Goal: Task Accomplishment & Management: Use online tool/utility

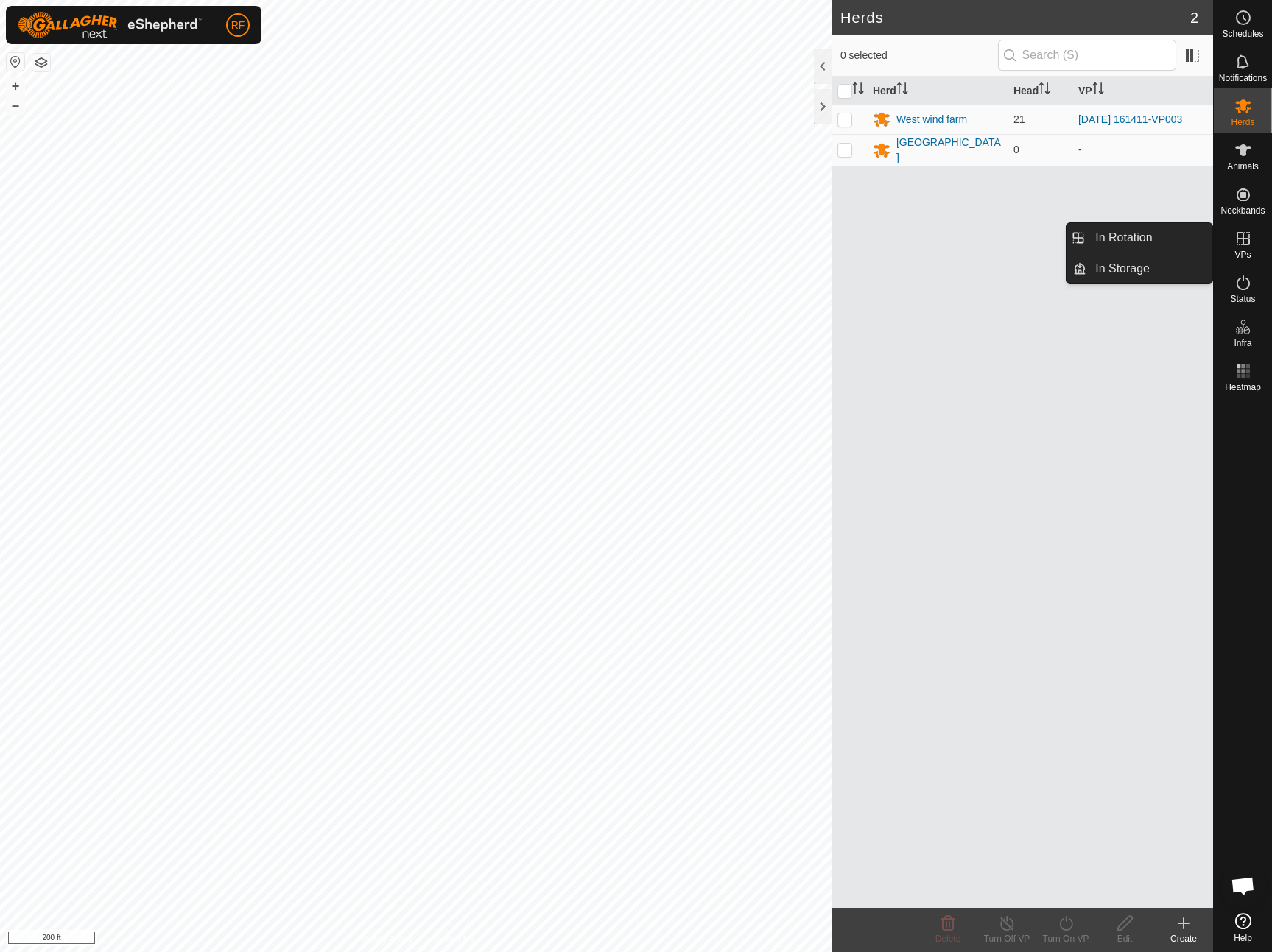
click at [1247, 244] on icon at bounding box center [1244, 238] width 13 height 13
click at [1134, 240] on link "In Rotation" at bounding box center [1149, 238] width 126 height 29
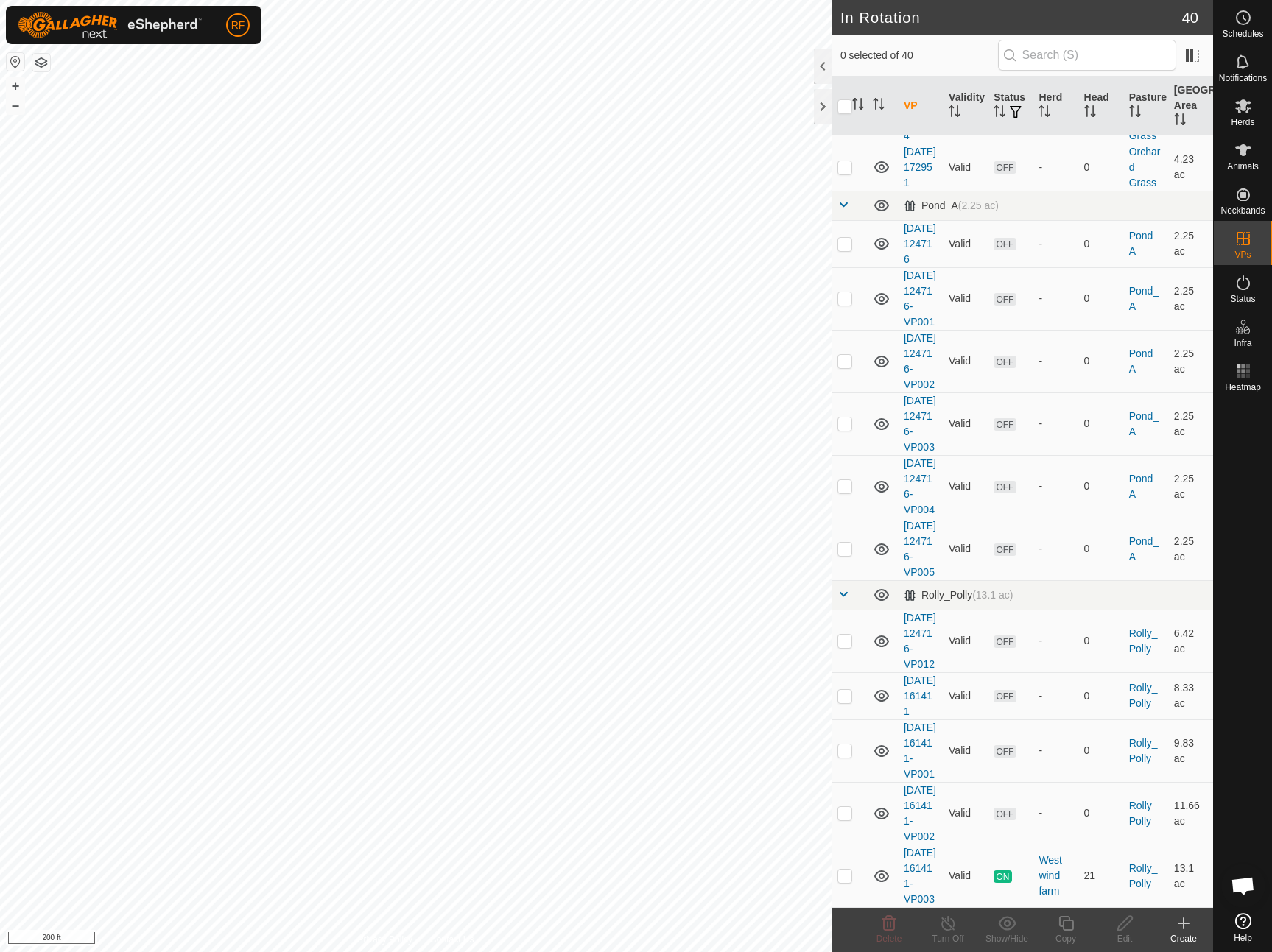
scroll to position [2157, 0]
click at [842, 871] on p-checkbox at bounding box center [845, 875] width 15 height 11
checkbox input "true"
click at [1063, 926] on icon at bounding box center [1066, 924] width 15 height 15
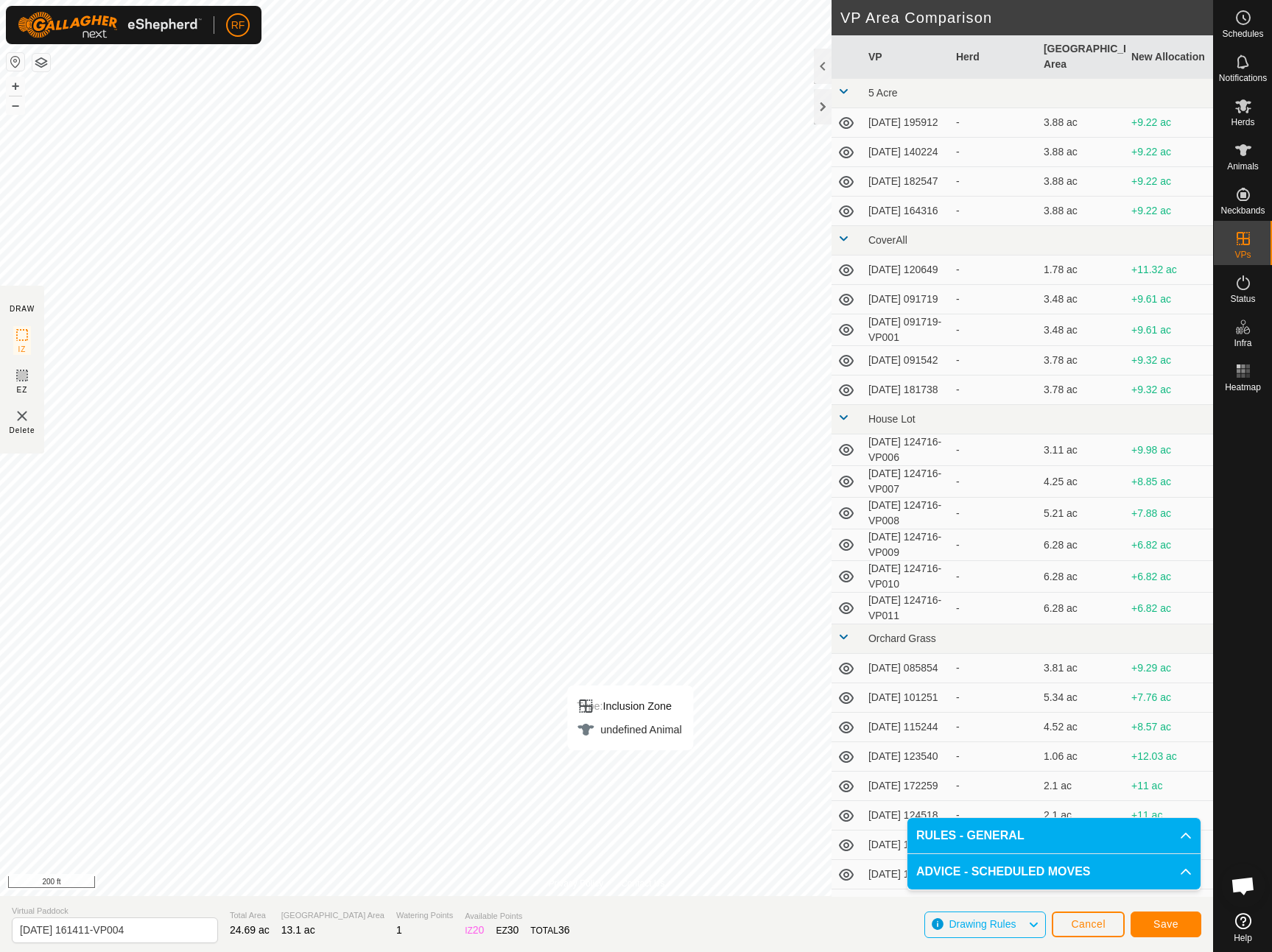
click at [1160, 926] on span "Save" at bounding box center [1166, 925] width 25 height 11
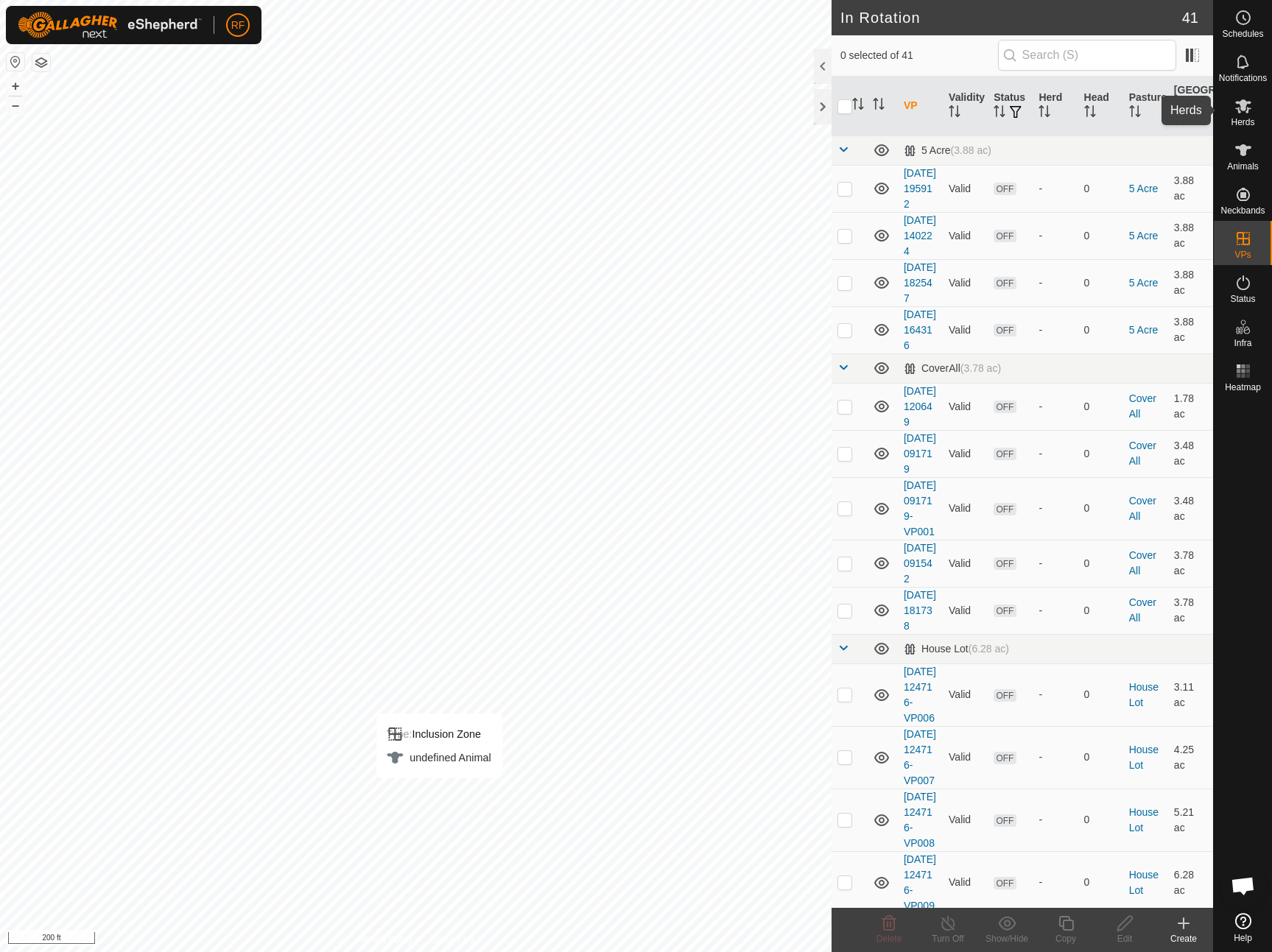
click at [1249, 109] on icon at bounding box center [1243, 106] width 16 height 14
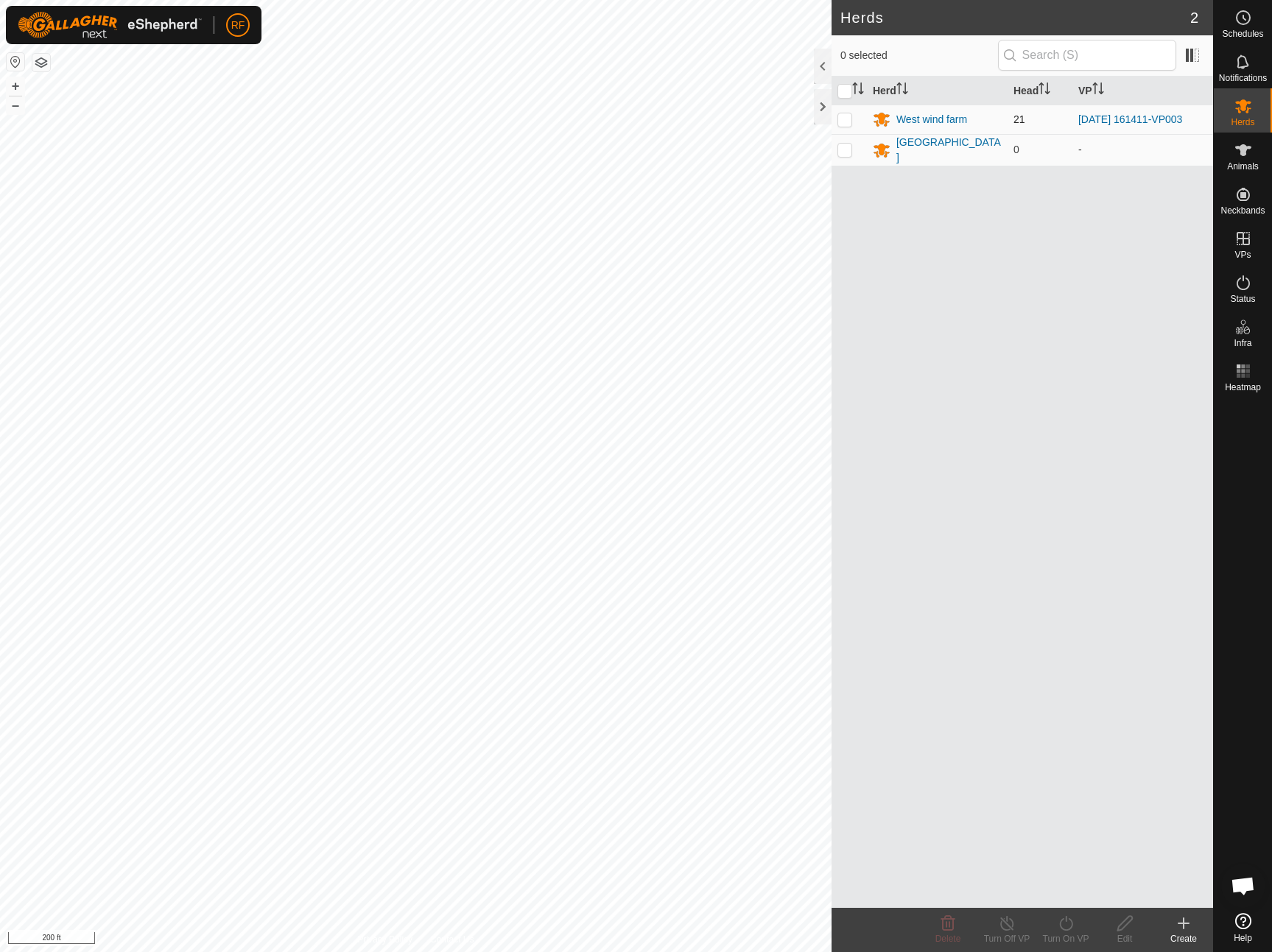
click at [849, 118] on p-checkbox at bounding box center [845, 119] width 15 height 11
checkbox input "true"
click at [1064, 922] on icon at bounding box center [1066, 924] width 18 height 18
click at [1082, 900] on link "Now" at bounding box center [1110, 890] width 146 height 29
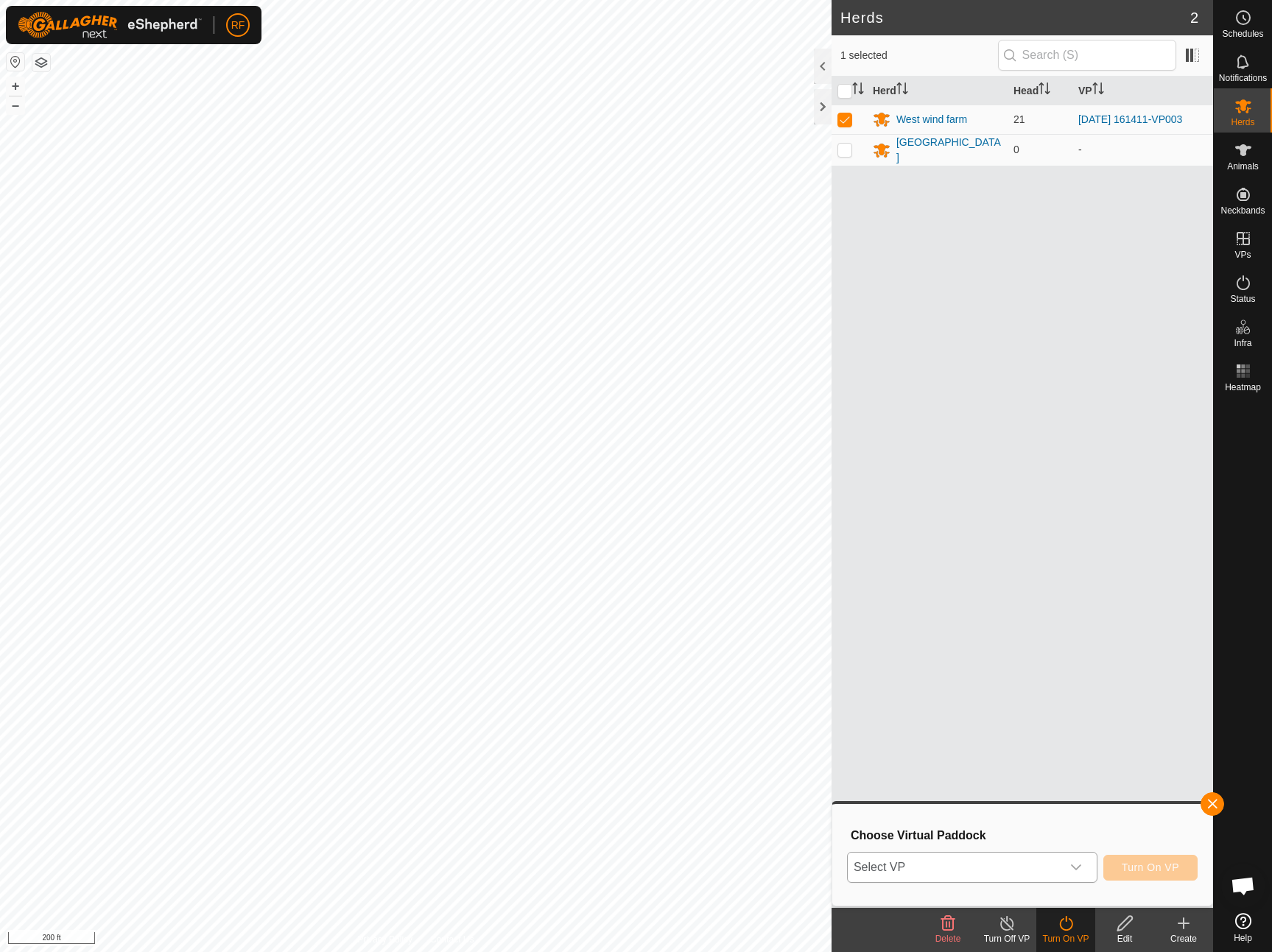
click at [1078, 866] on body "RF Schedules Notifications Herds Animals Neckbands VPs Status Infra Heatmap Hel…" at bounding box center [636, 476] width 1272 height 952
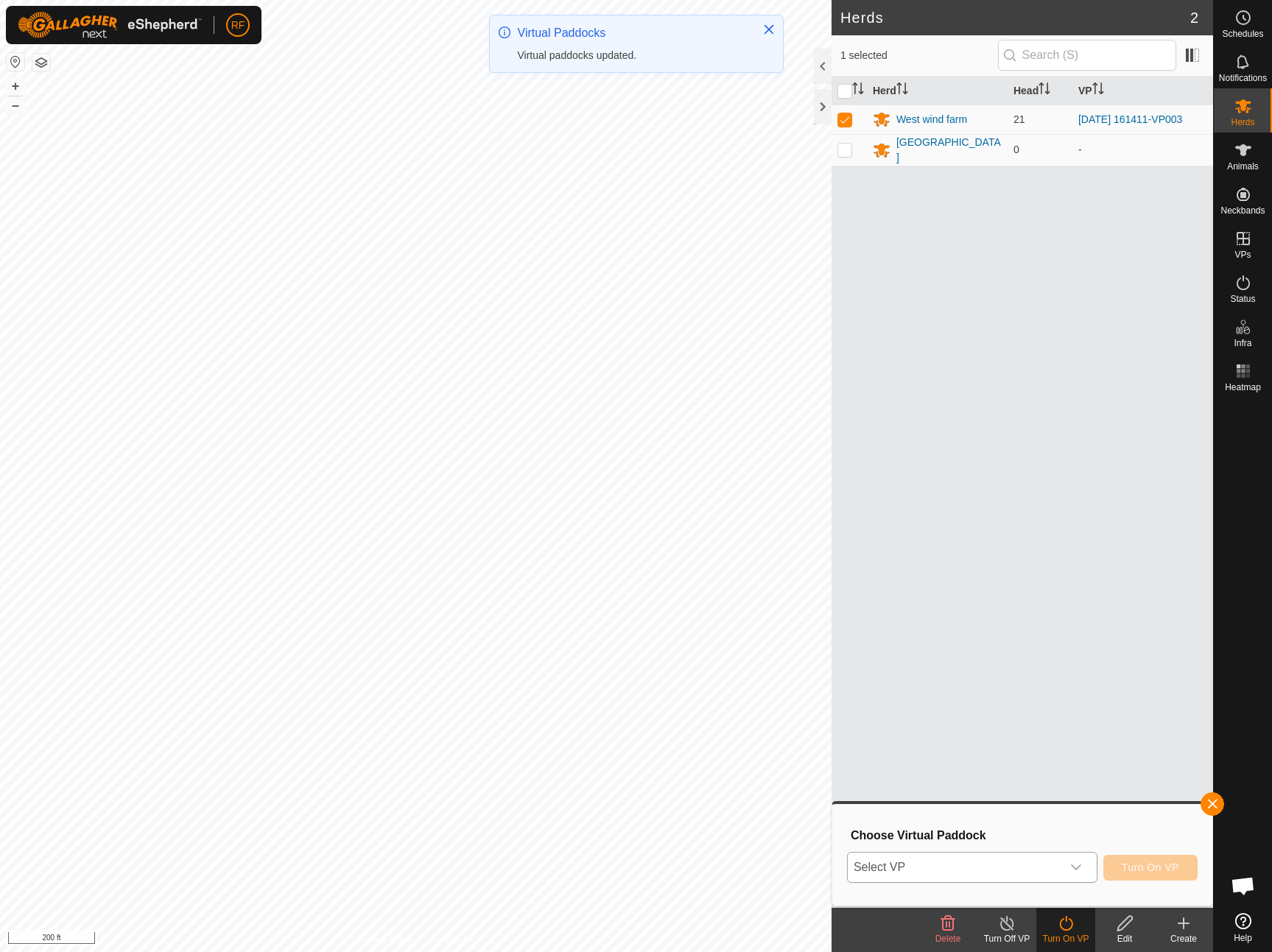
click at [1074, 865] on icon "dropdown trigger" at bounding box center [1076, 868] width 11 height 11
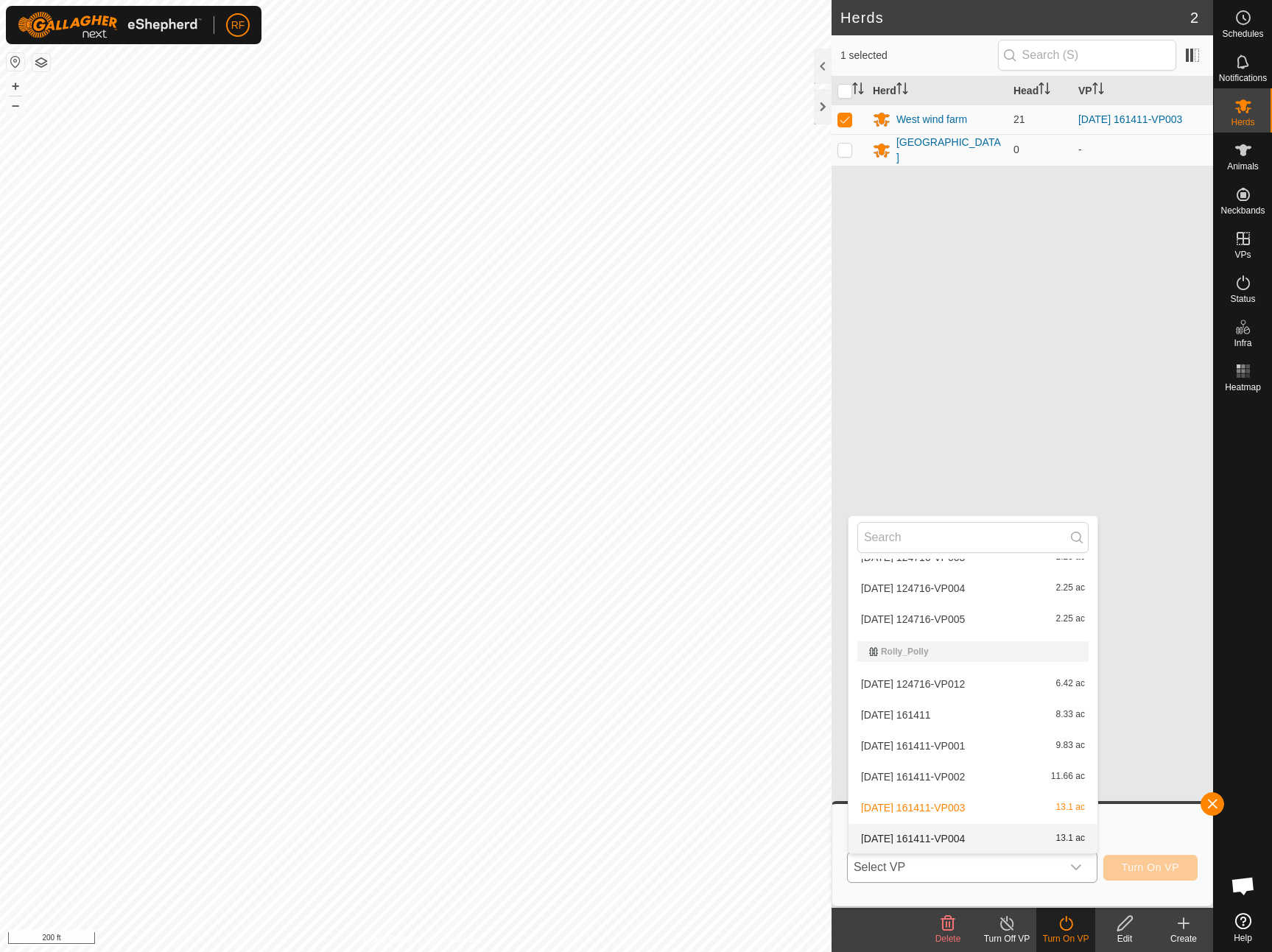
scroll to position [1175, 0]
click at [892, 839] on li "[DATE] 161411-VP004 13.1 ac" at bounding box center [973, 838] width 249 height 29
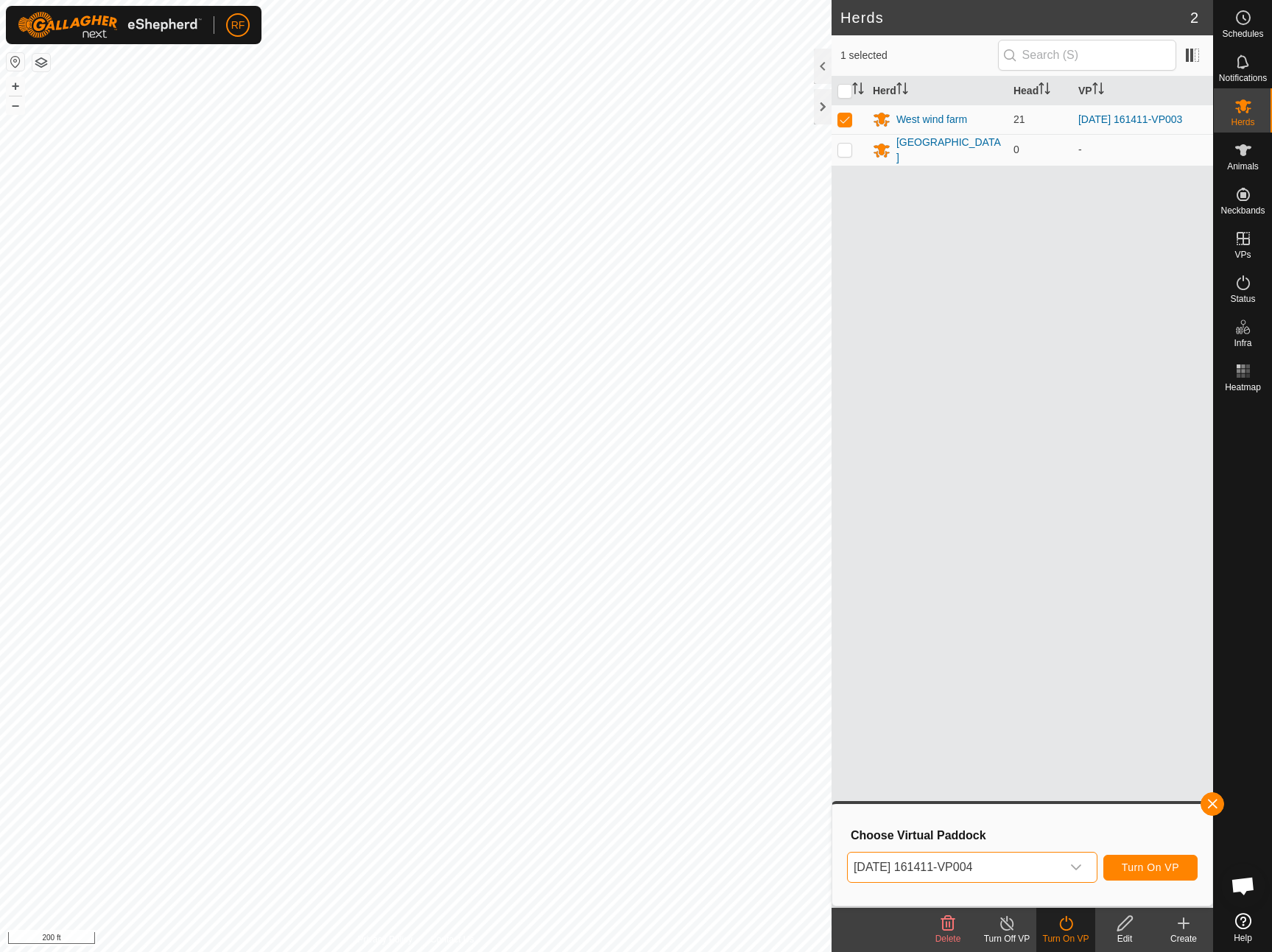
click at [1161, 871] on span "Turn On VP" at bounding box center [1150, 868] width 58 height 11
